Goal: Task Accomplishment & Management: Manage account settings

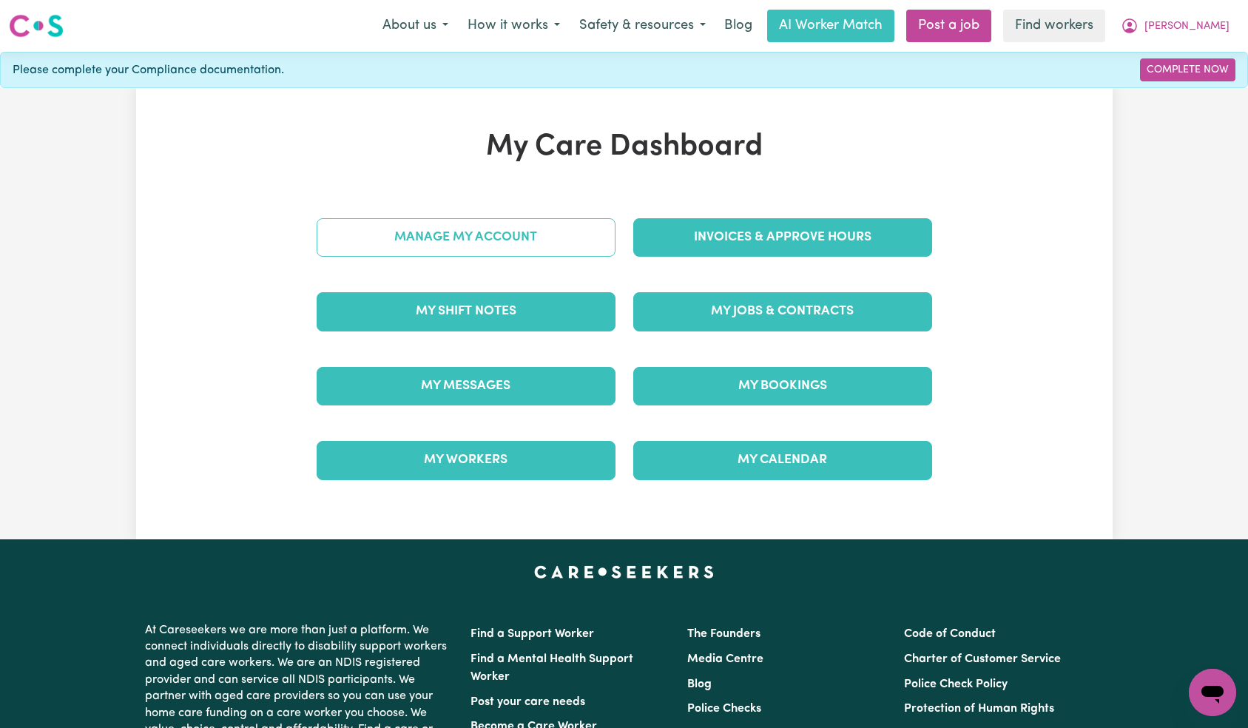
click at [545, 242] on link "Manage My Account" at bounding box center [466, 237] width 299 height 38
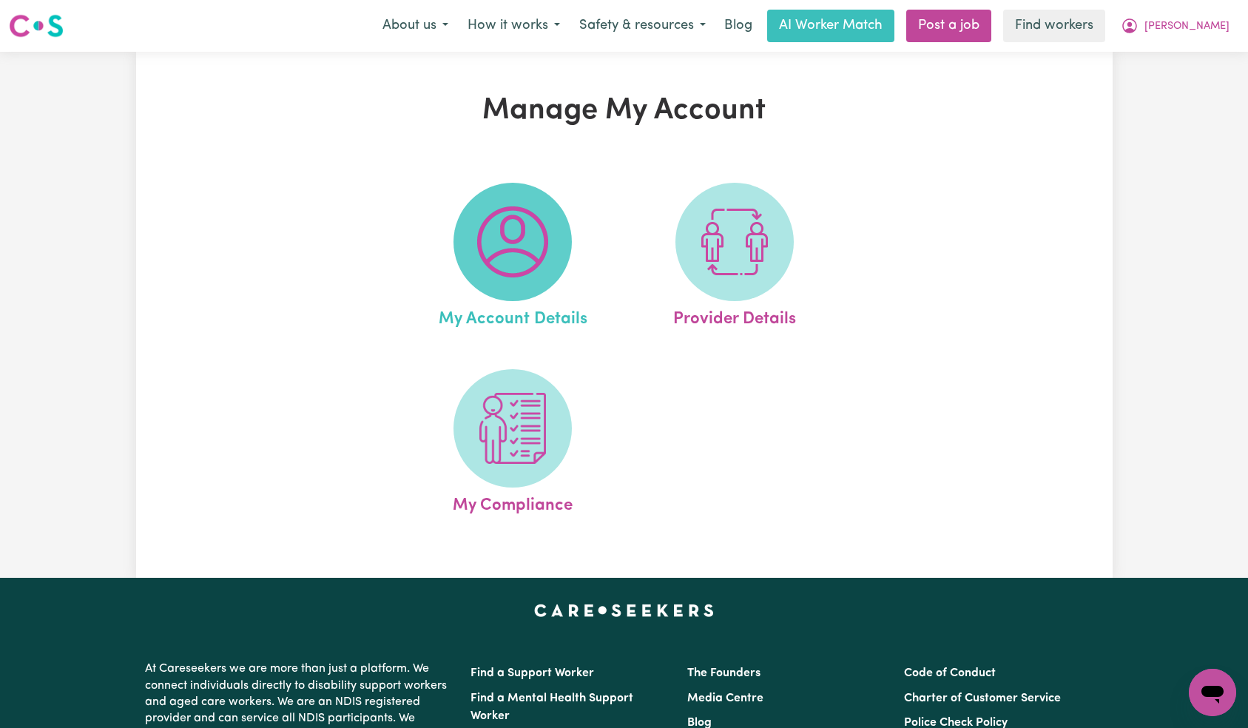
click at [530, 234] on img at bounding box center [512, 241] width 71 height 71
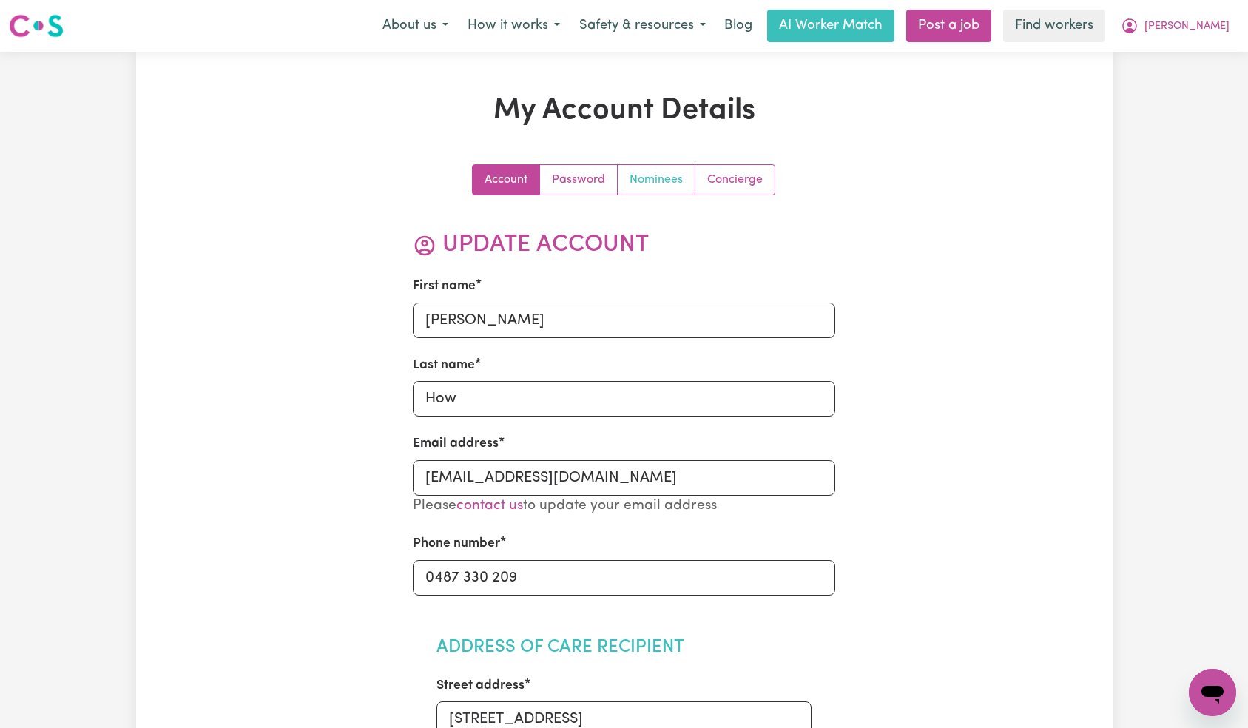
click at [673, 175] on link "Nominees" at bounding box center [657, 180] width 78 height 30
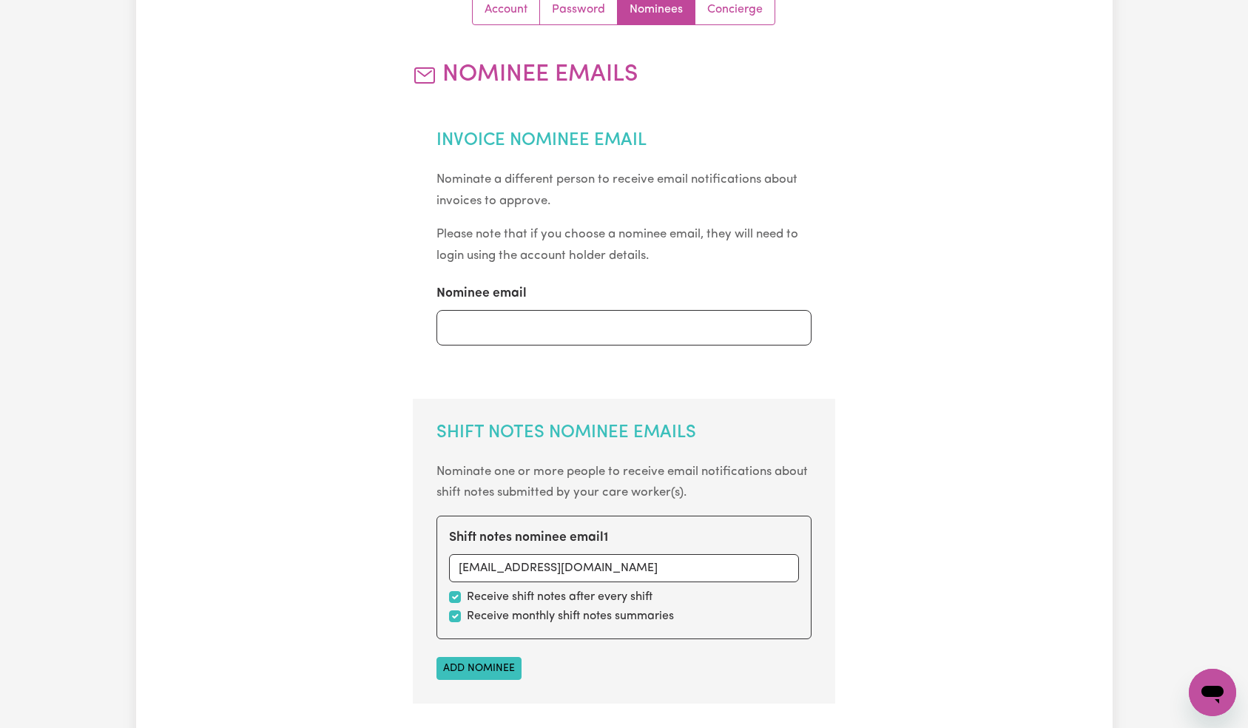
scroll to position [701, 0]
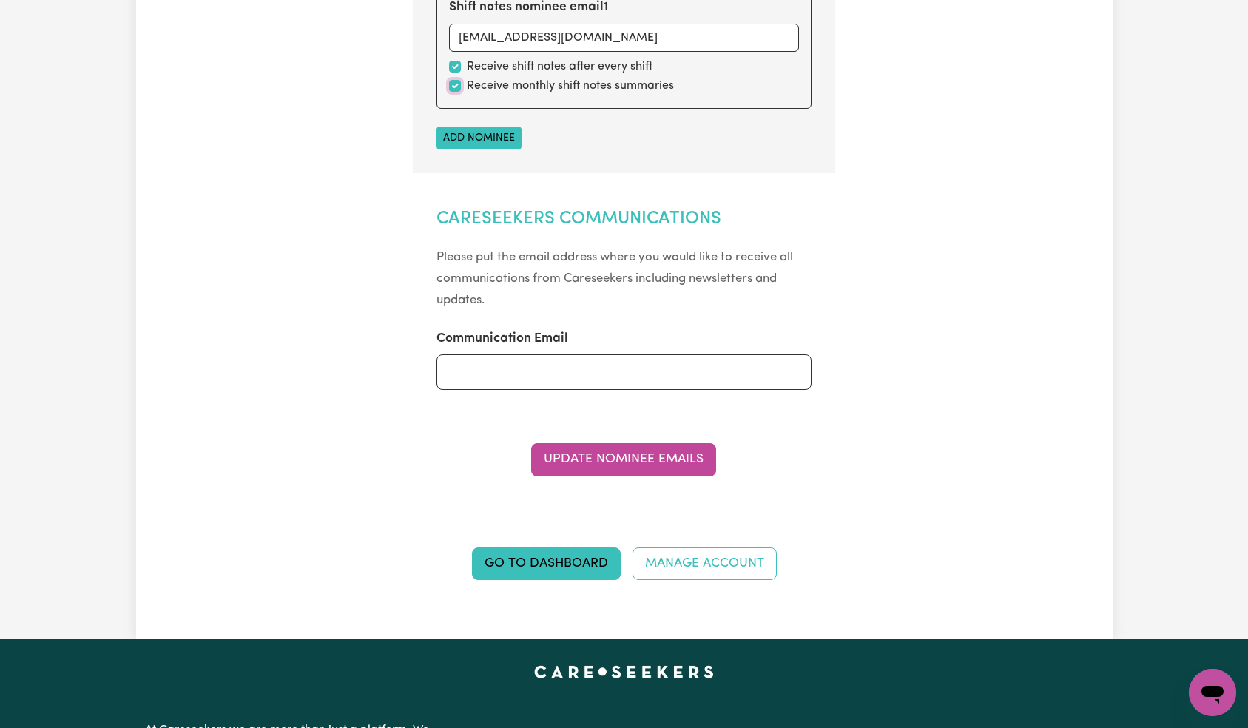
click at [453, 88] on input "checkbox" at bounding box center [455, 86] width 12 height 12
checkbox input "false"
click at [608, 452] on button "Update Nominee Emails" at bounding box center [623, 459] width 185 height 33
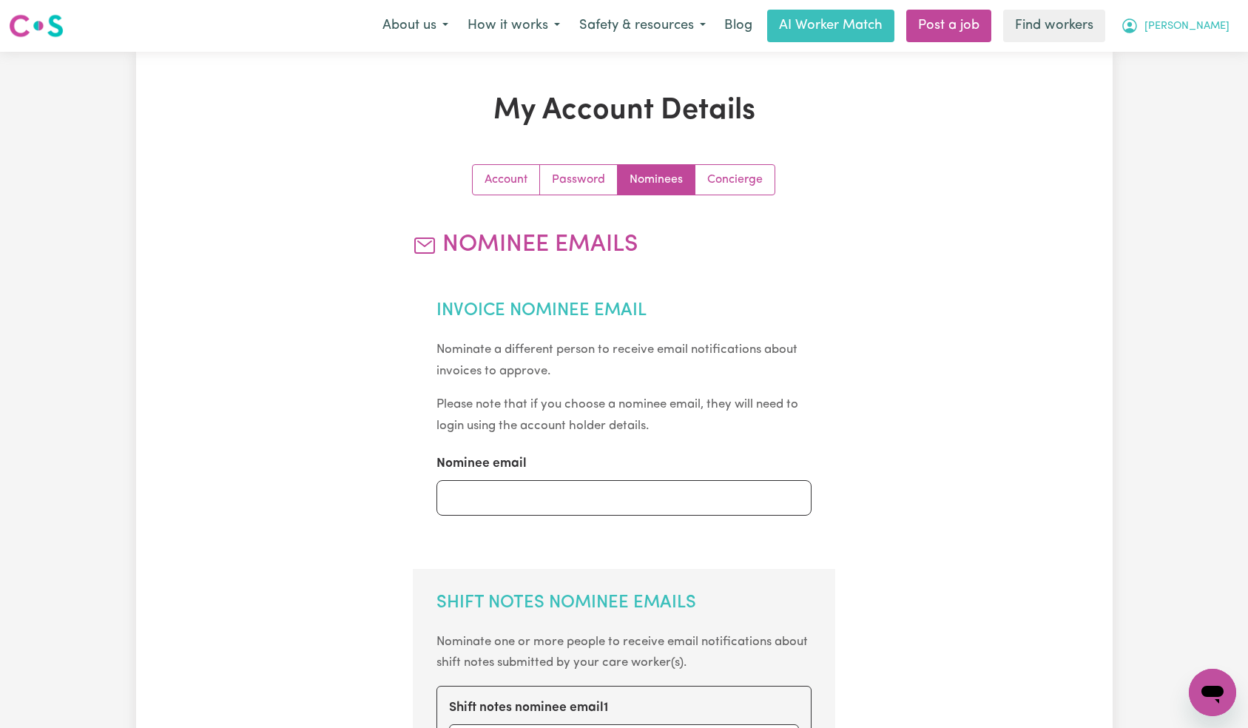
click at [1207, 18] on span "[PERSON_NAME]" at bounding box center [1186, 26] width 85 height 16
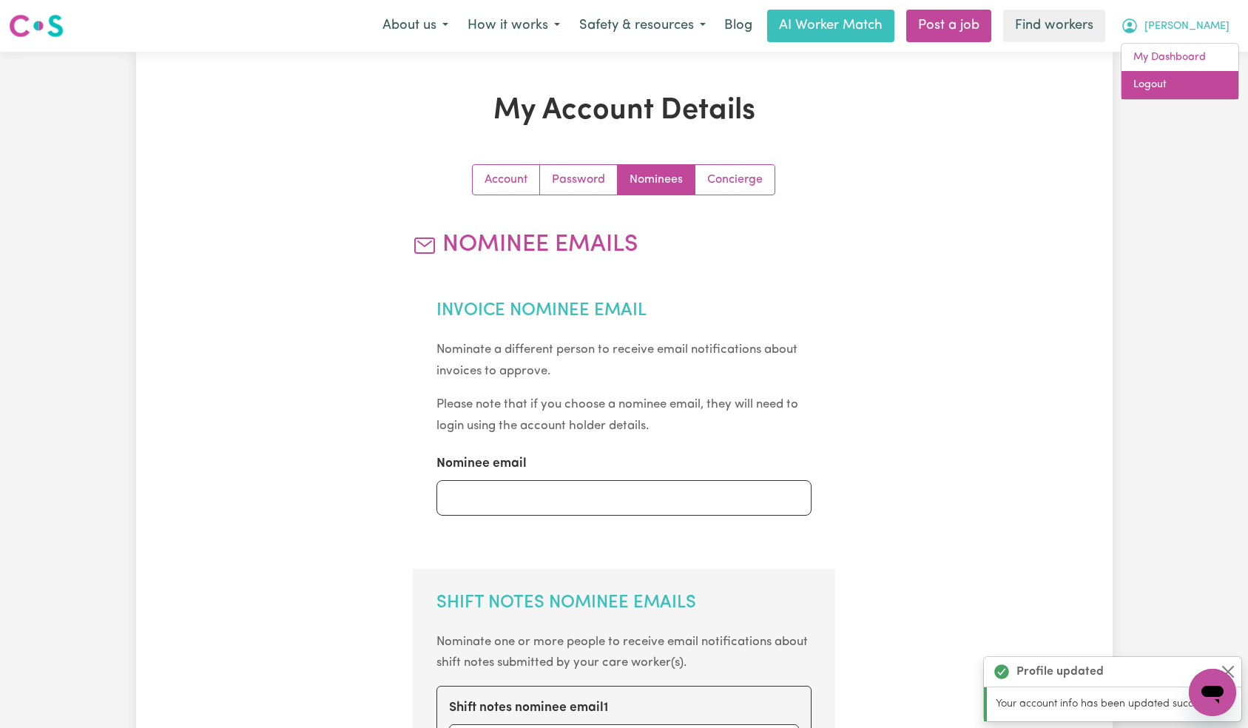
click at [1191, 86] on link "Logout" at bounding box center [1179, 85] width 117 height 28
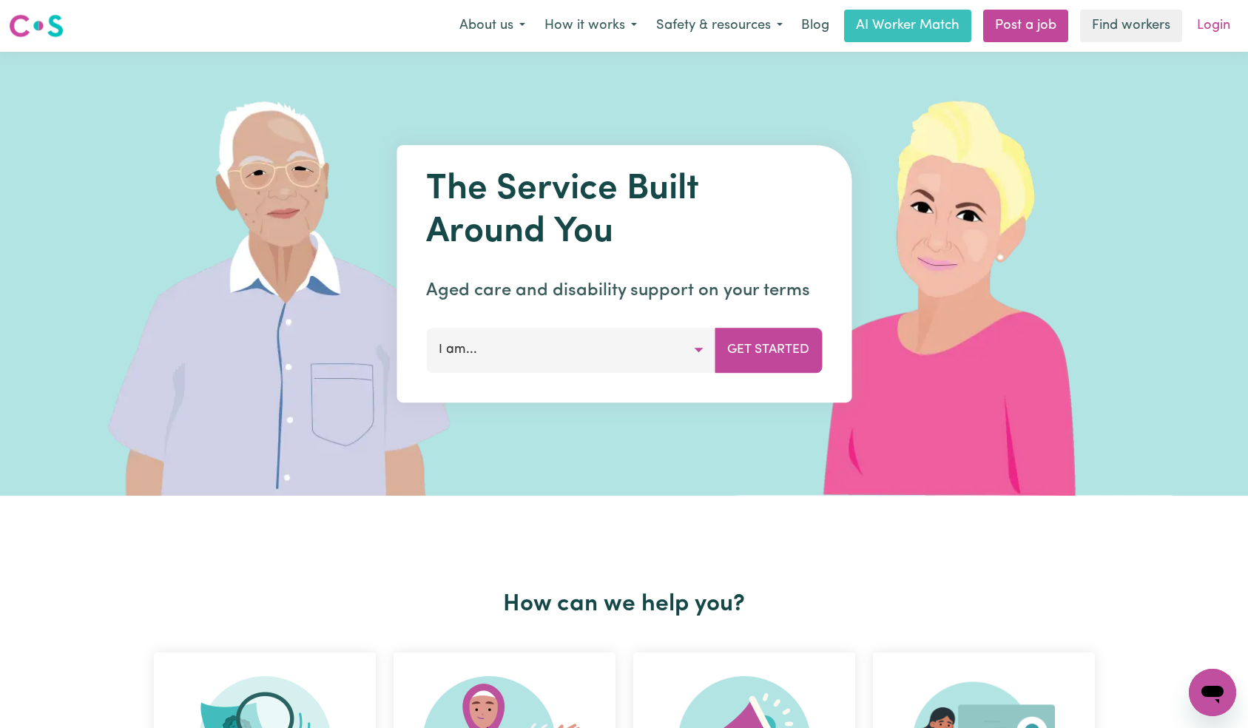
click at [1207, 24] on link "Login" at bounding box center [1213, 26] width 51 height 33
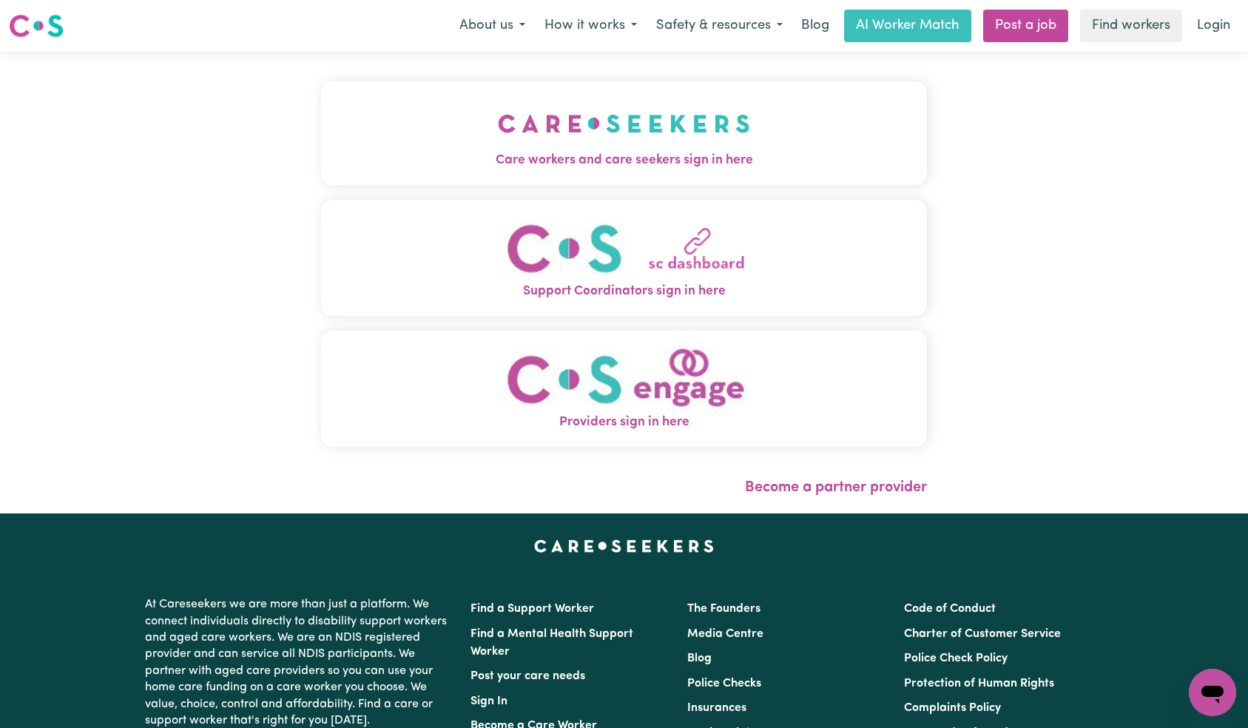
click at [498, 144] on img "Care workers and care seekers sign in here" at bounding box center [624, 123] width 252 height 55
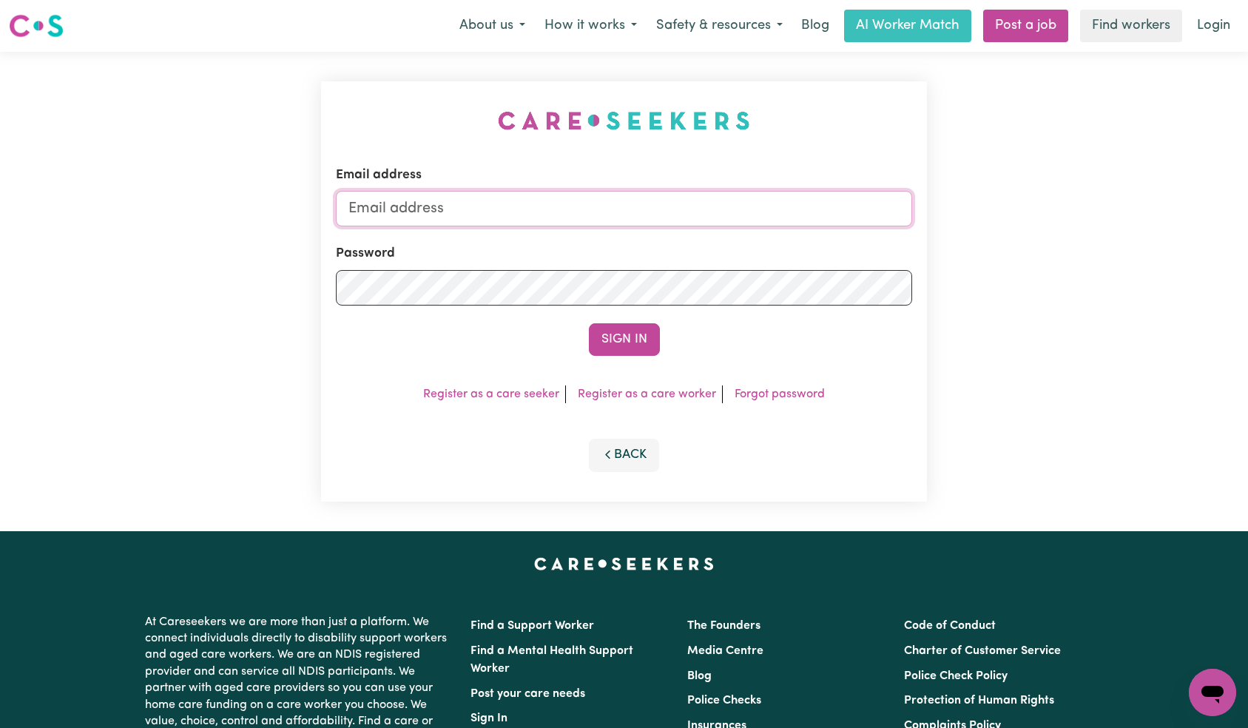
click at [658, 220] on input "Email address" at bounding box center [624, 209] width 577 height 36
paste input "[PERSON_NAME][EMAIL_ADDRESS][DOMAIN_NAME]"
type input "[EMAIL_ADDRESS][PERSON_NAME][DOMAIN_NAME]"
click at [626, 334] on button "Sign In" at bounding box center [624, 339] width 71 height 33
